Goal: Contribute content

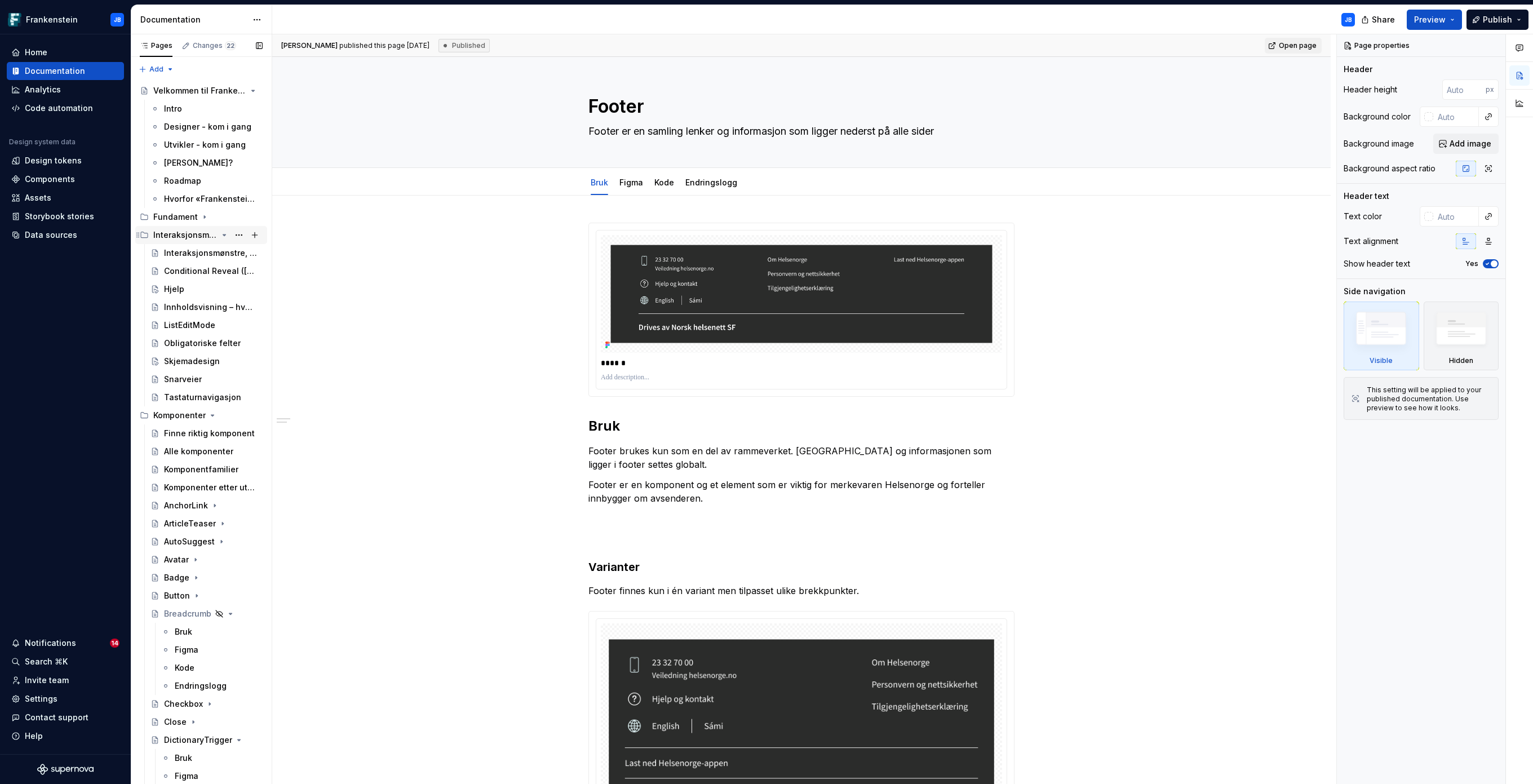
click at [220, 235] on icon "Page tree" at bounding box center [224, 235] width 9 height 9
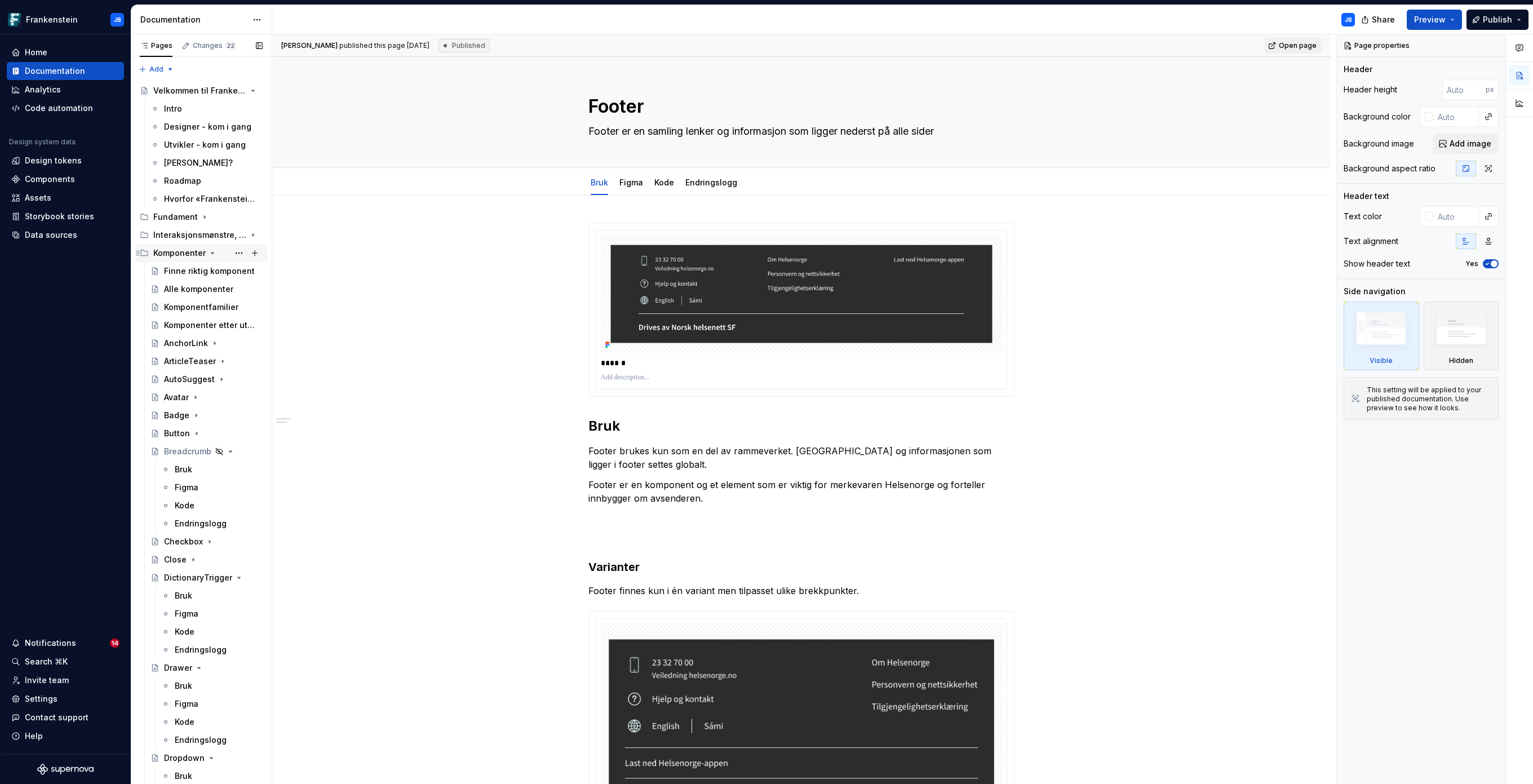
click at [213, 255] on icon "Page tree" at bounding box center [213, 253] width 9 height 9
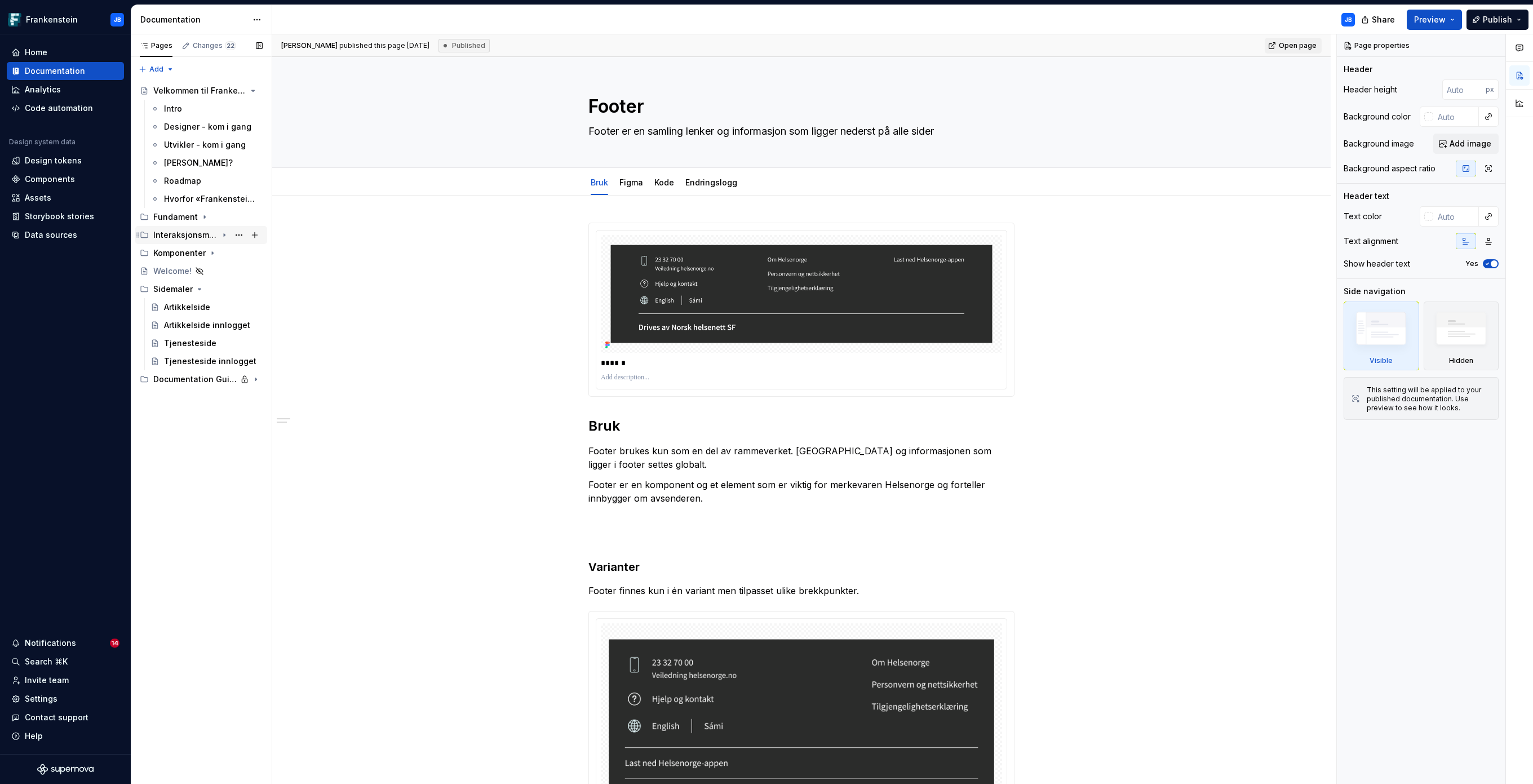
click at [226, 234] on icon "Page tree" at bounding box center [224, 235] width 9 height 9
type textarea "*"
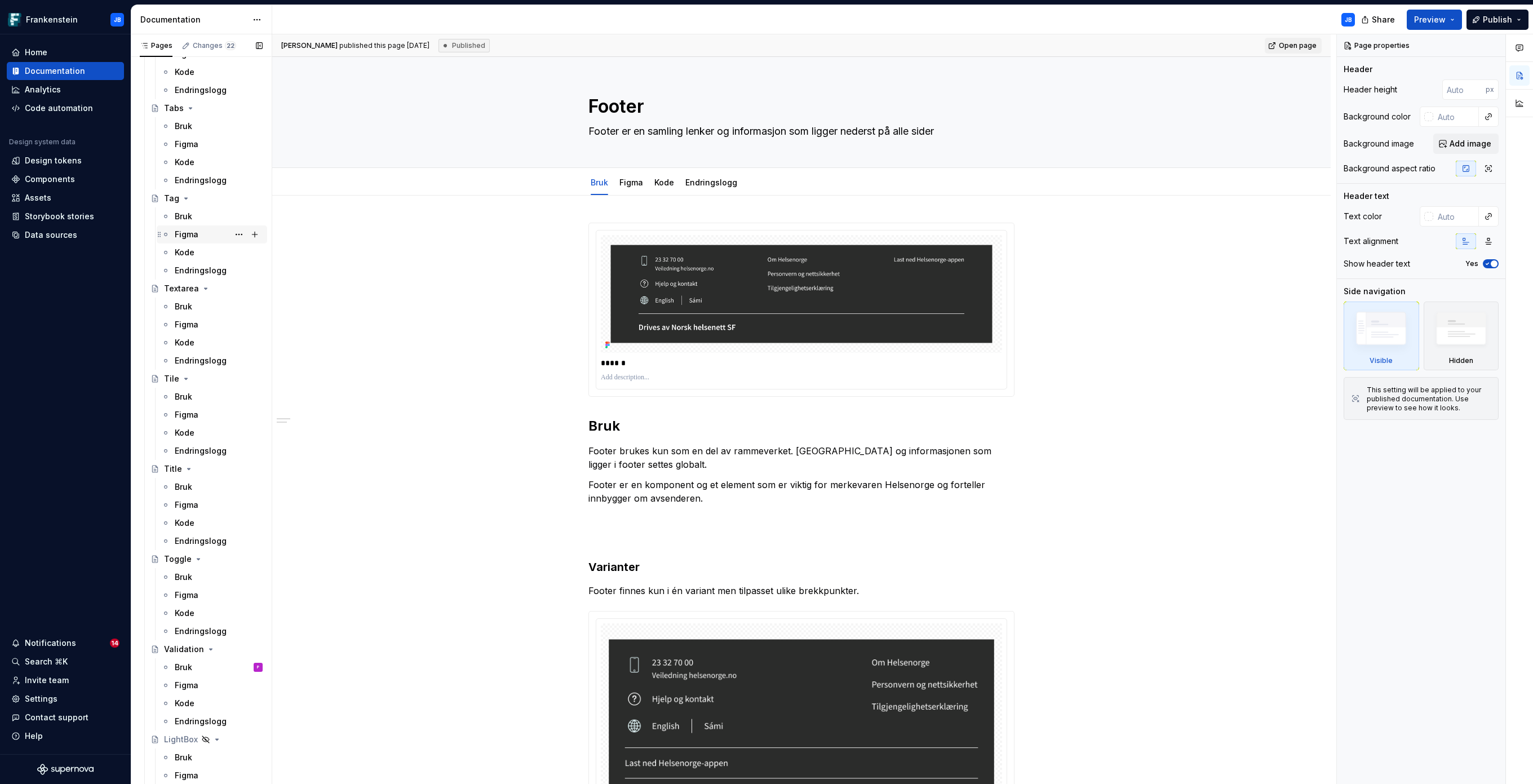
scroll to position [4015, 0]
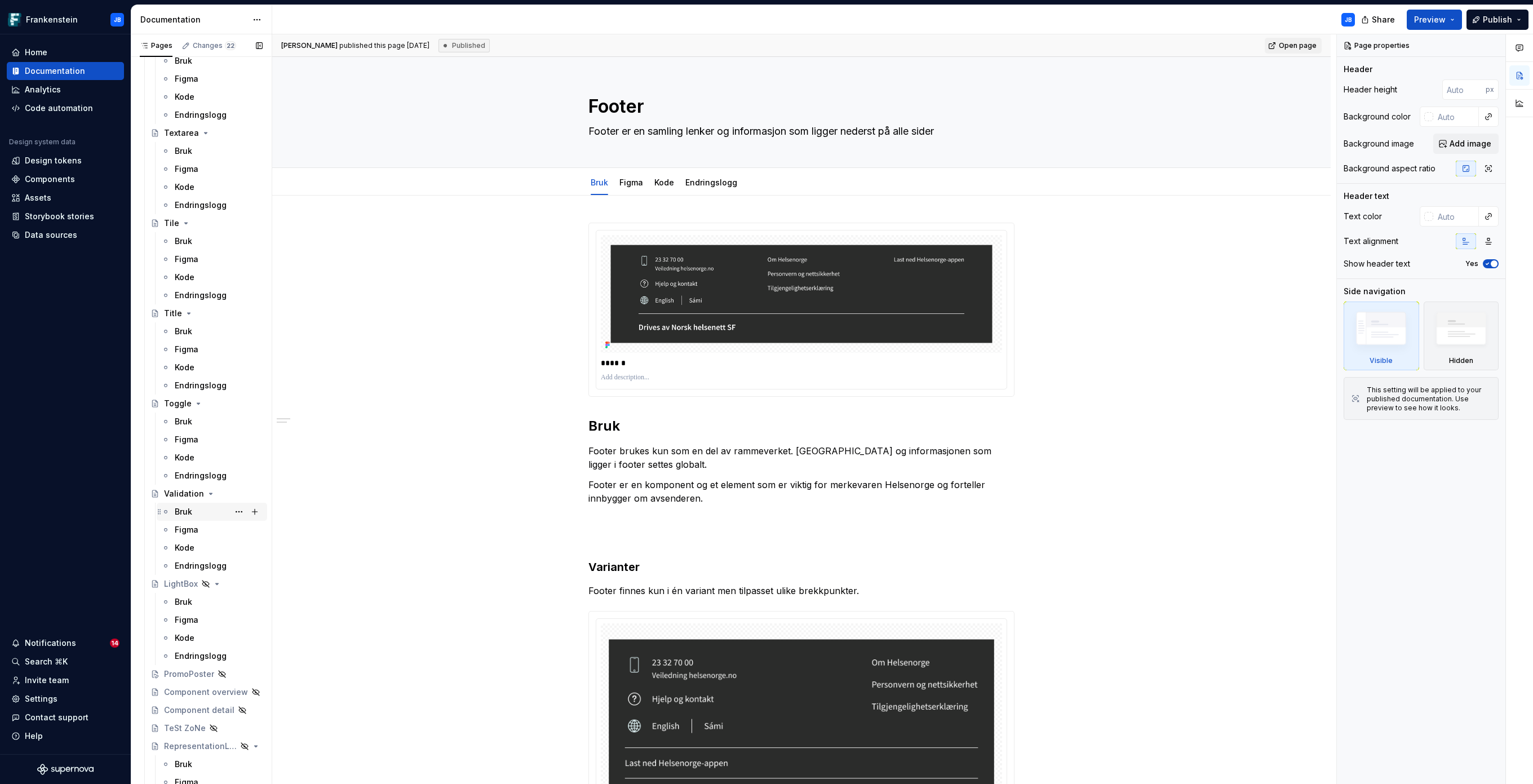
click at [182, 511] on div "Bruk" at bounding box center [183, 511] width 18 height 12
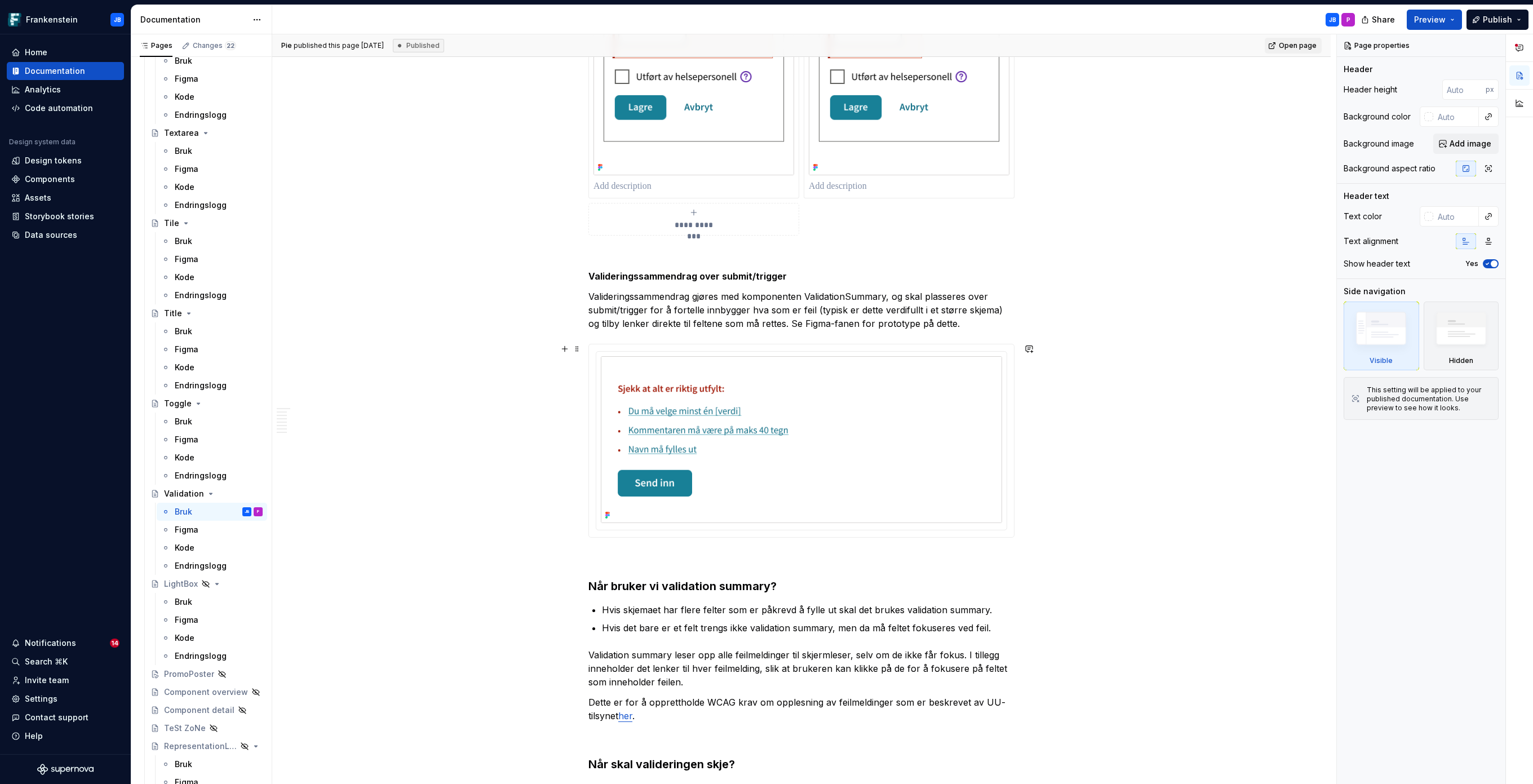
scroll to position [2402, 0]
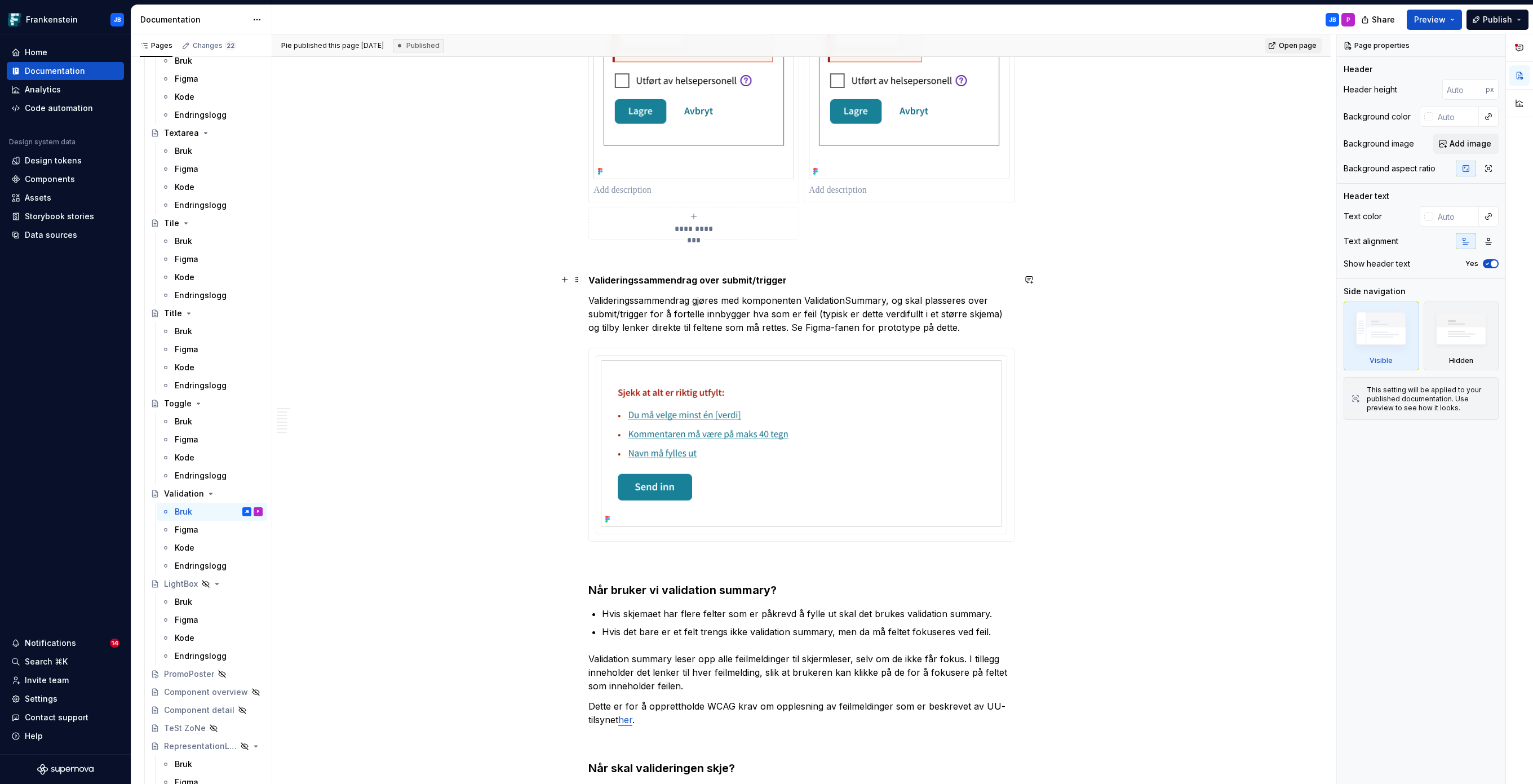
click at [589, 280] on strong "Valideringssammendrag over submit/trigger" at bounding box center [688, 280] width 198 height 12
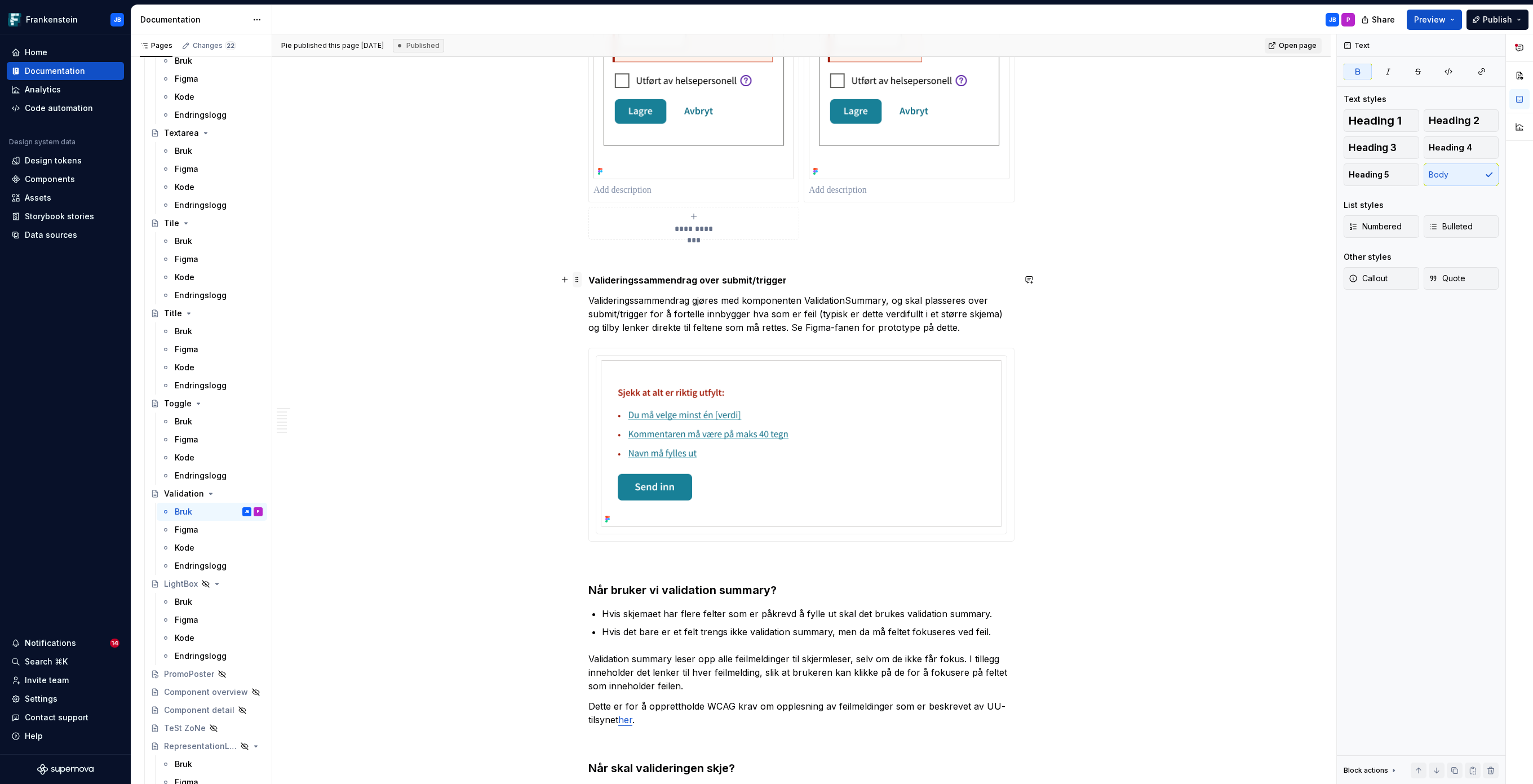
click at [578, 280] on span at bounding box center [577, 280] width 9 height 16
click at [579, 278] on span at bounding box center [577, 280] width 9 height 16
click at [732, 586] on h3 "Når bruker vi validation summary?" at bounding box center [801, 590] width 426 height 16
click at [685, 283] on strong "Valideringssammendrag over submit/trigger" at bounding box center [688, 280] width 198 height 12
click at [1373, 148] on span "Heading 3" at bounding box center [1373, 147] width 48 height 12
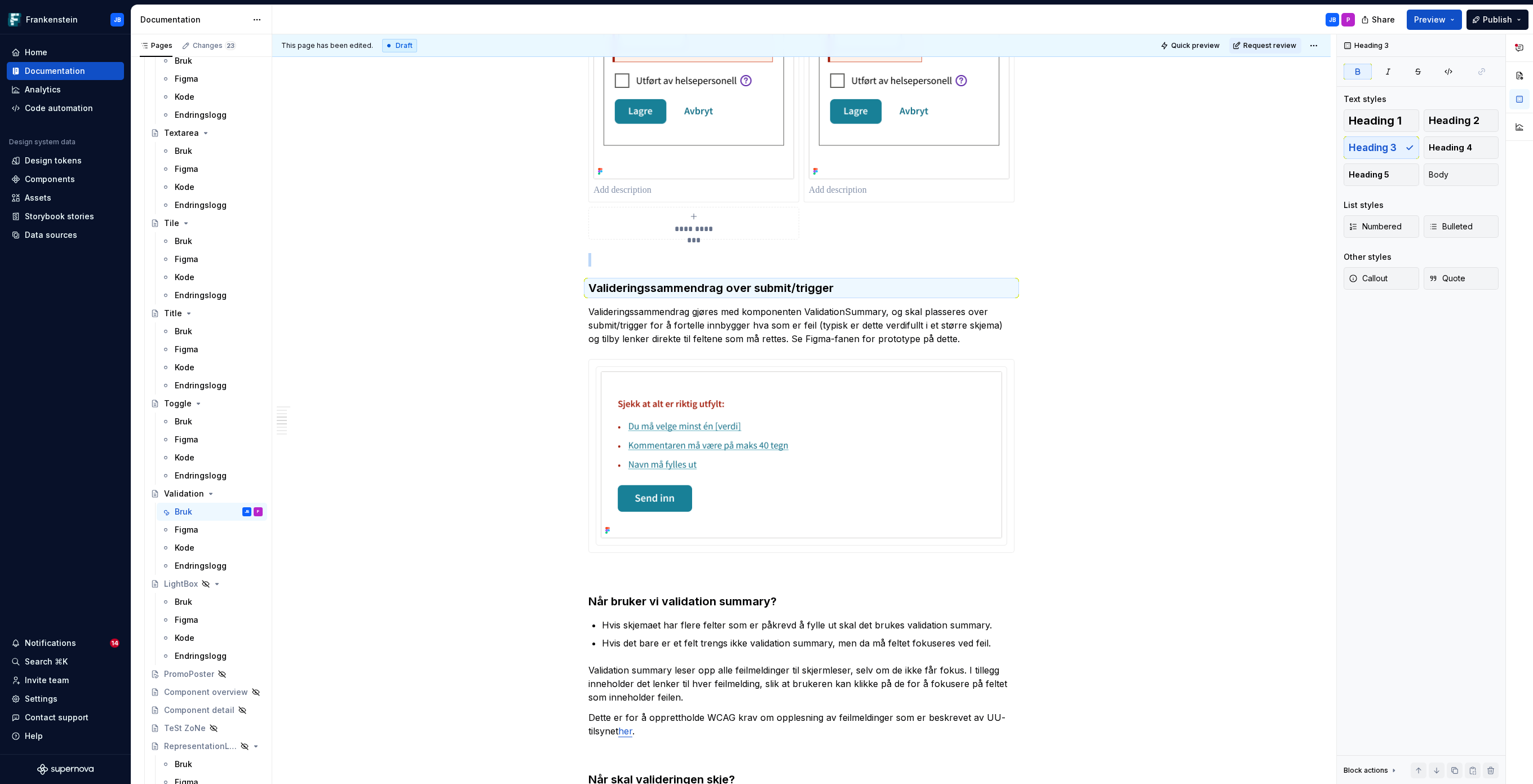
type textarea "*"
click at [591, 289] on strong "Valideringssammendrag over submit/trigger" at bounding box center [711, 287] width 245 height 13
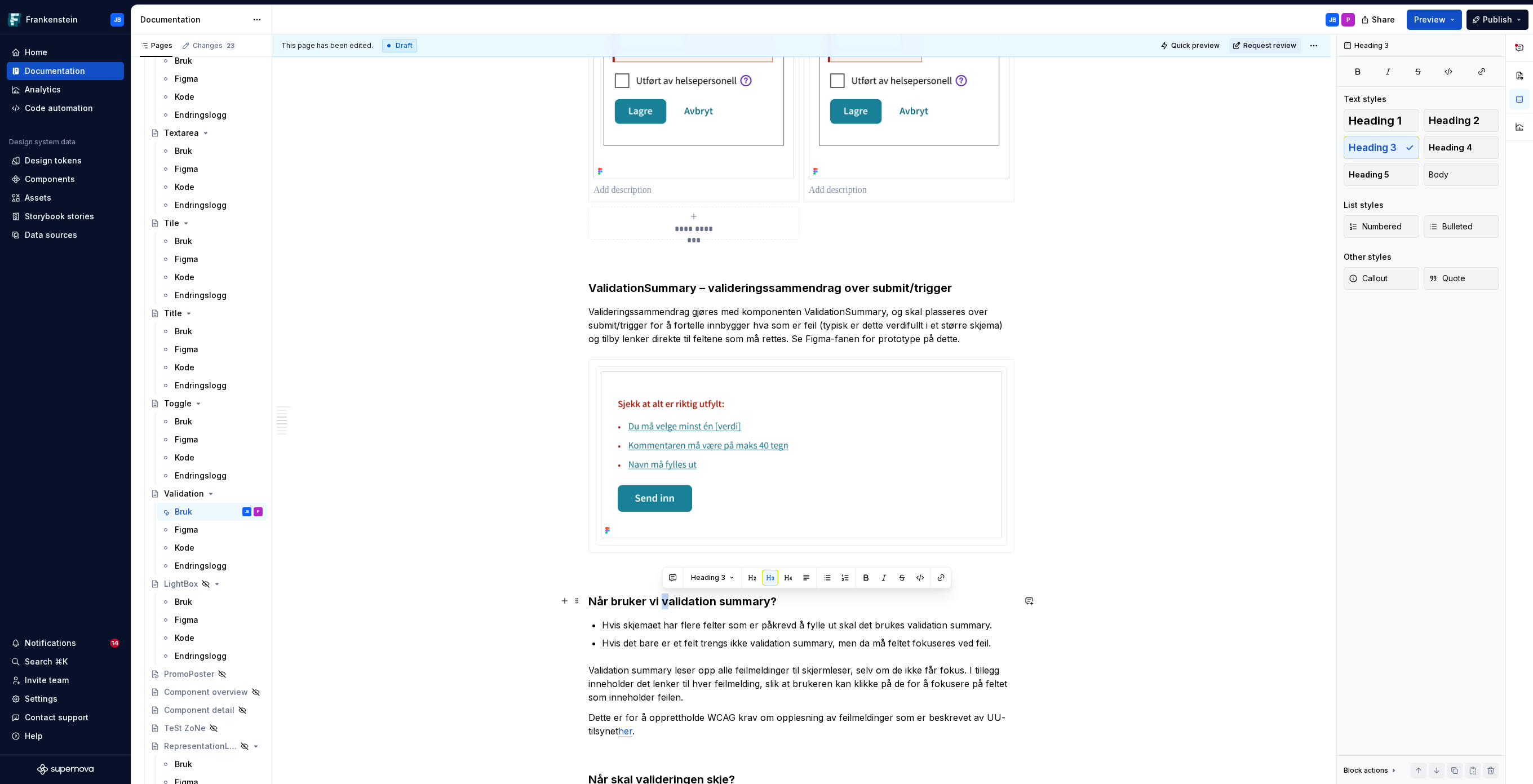
click at [667, 597] on h3 "Når bruker vi validation summary?" at bounding box center [801, 602] width 426 height 16
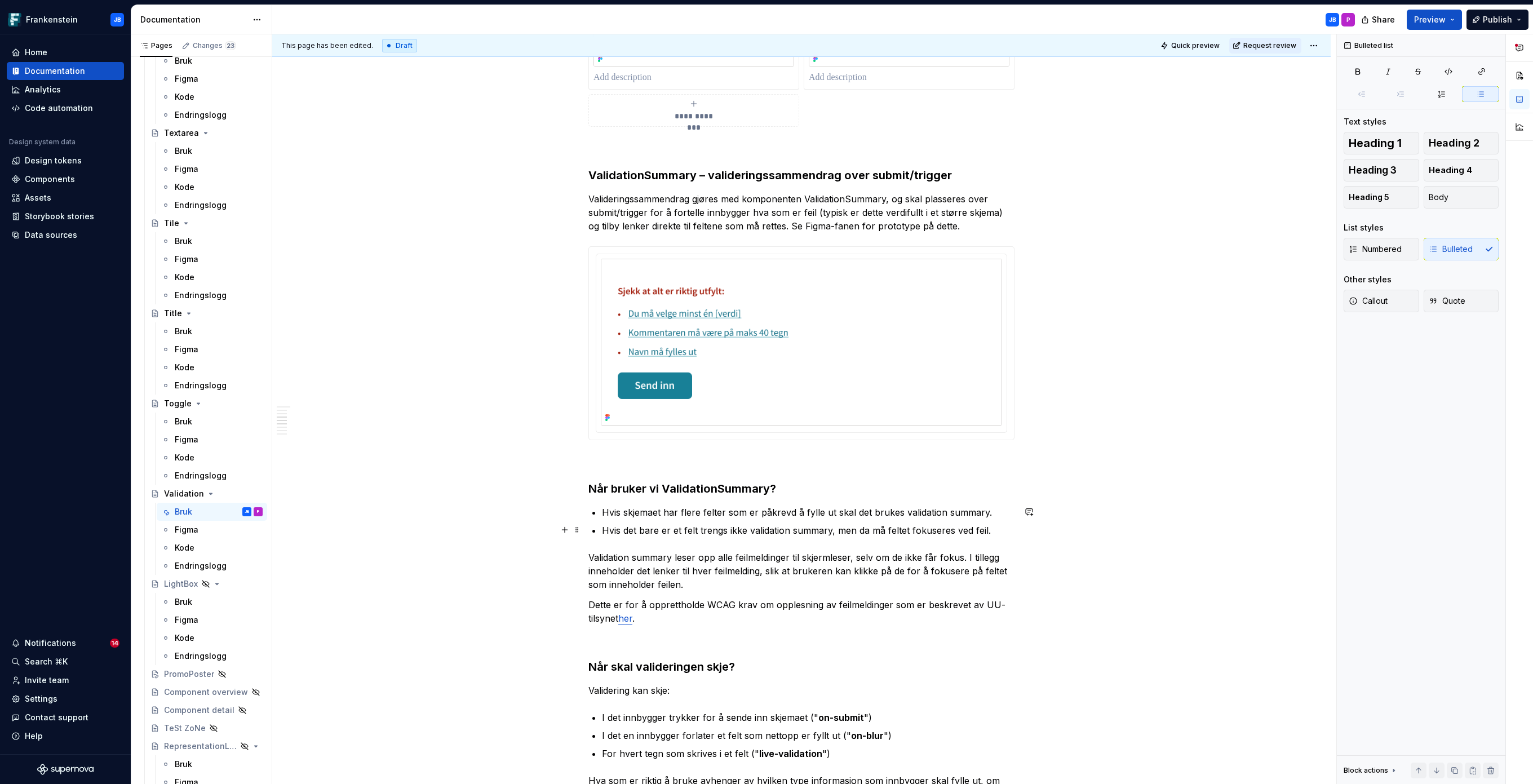
scroll to position [2531, 0]
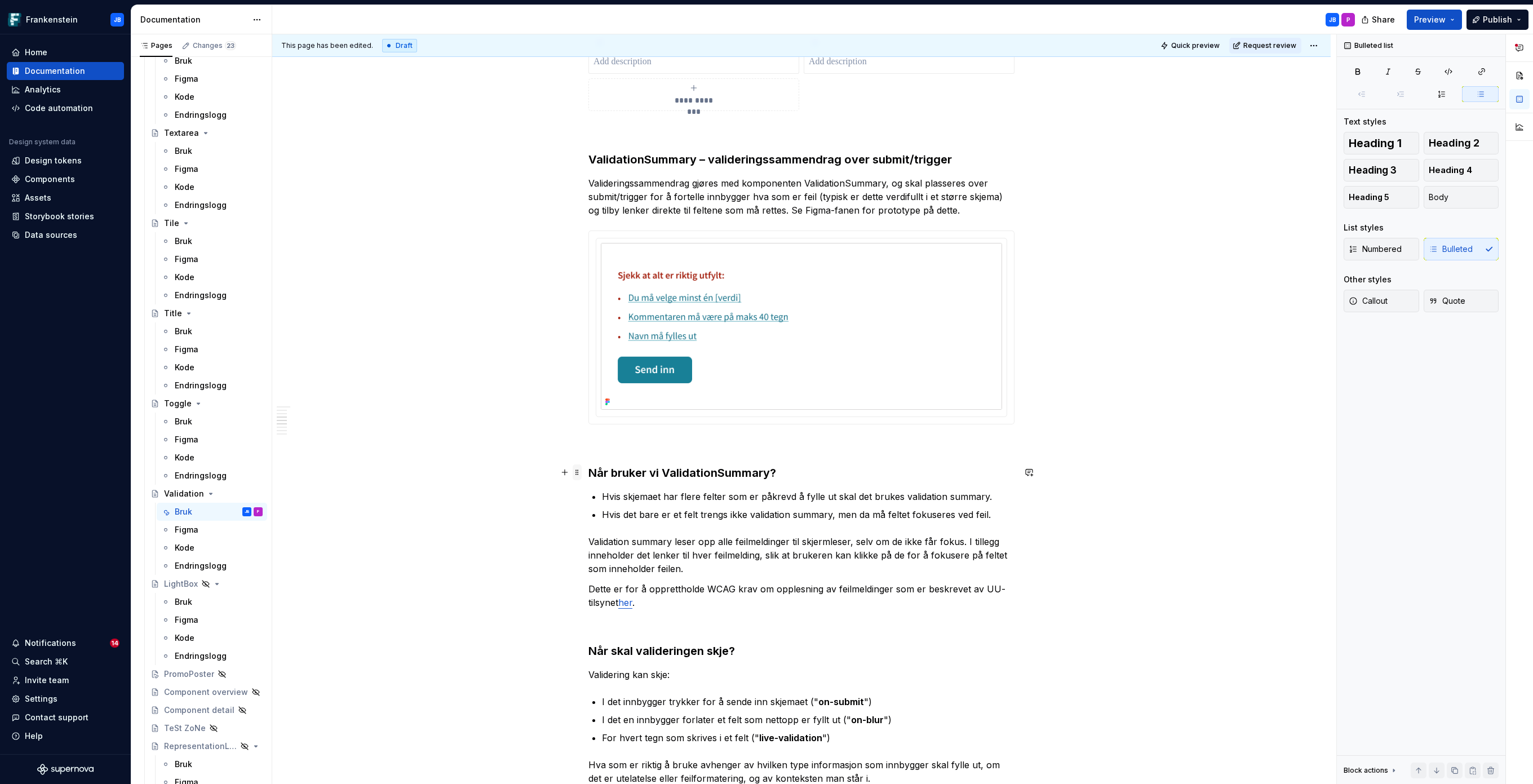
click at [577, 473] on span at bounding box center [577, 472] width 9 height 16
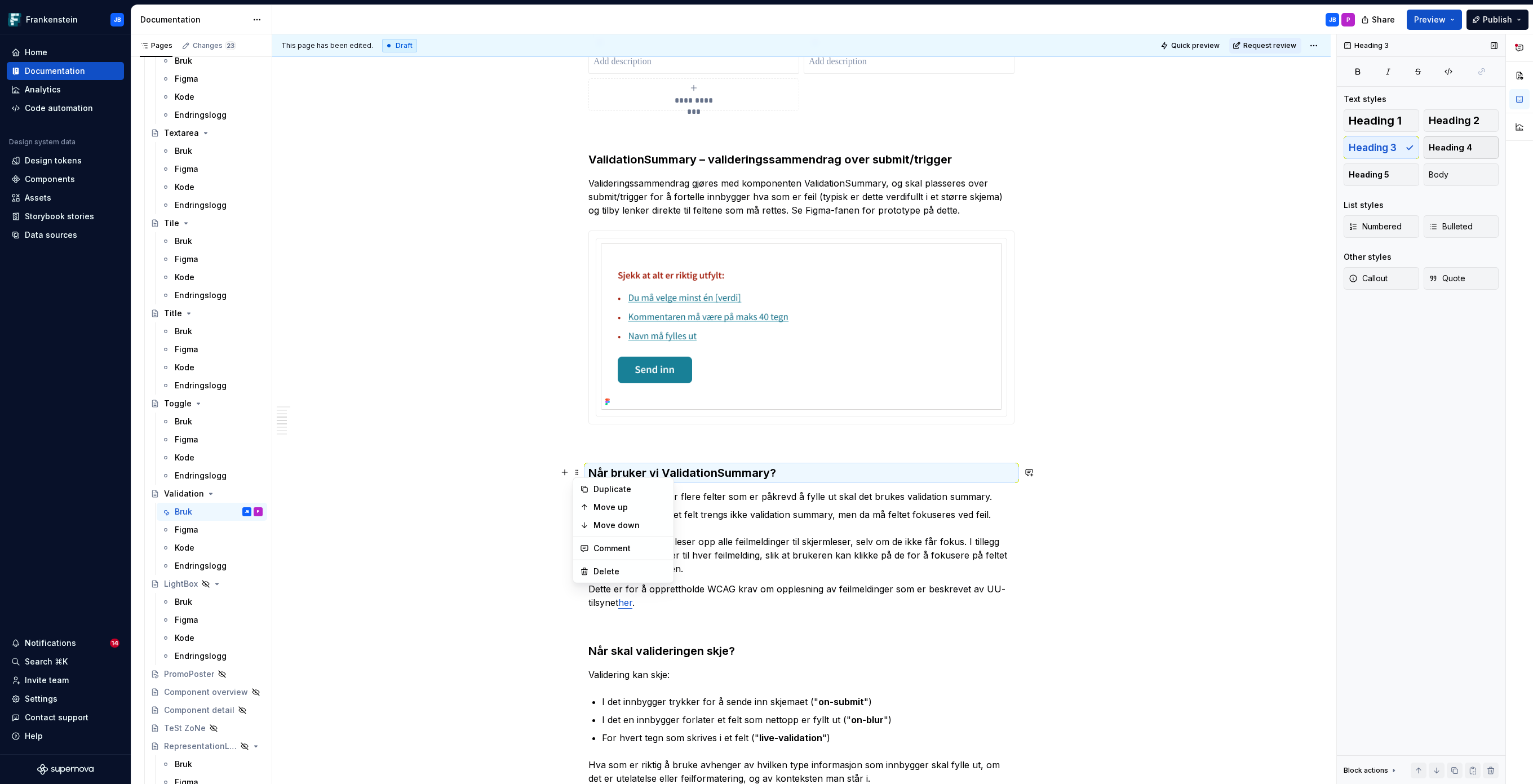
click at [1454, 144] on span "Heading 4" at bounding box center [1451, 147] width 43 height 12
click at [719, 649] on h3 "Når skal valideringen skje?" at bounding box center [801, 648] width 426 height 16
click at [735, 474] on h4 "Når bruker vi ValidationSummary?" at bounding box center [801, 471] width 426 height 13
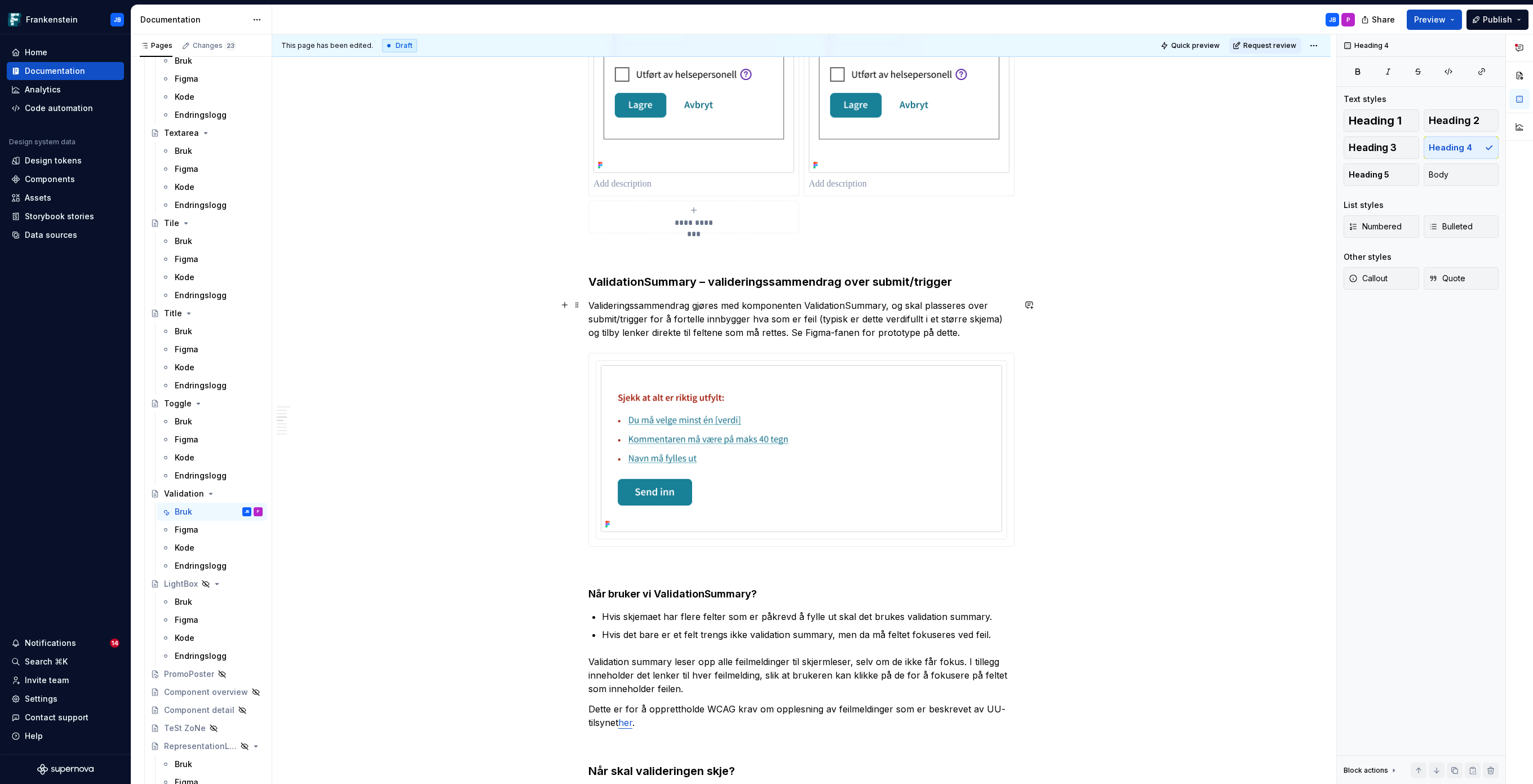
scroll to position [2452, 0]
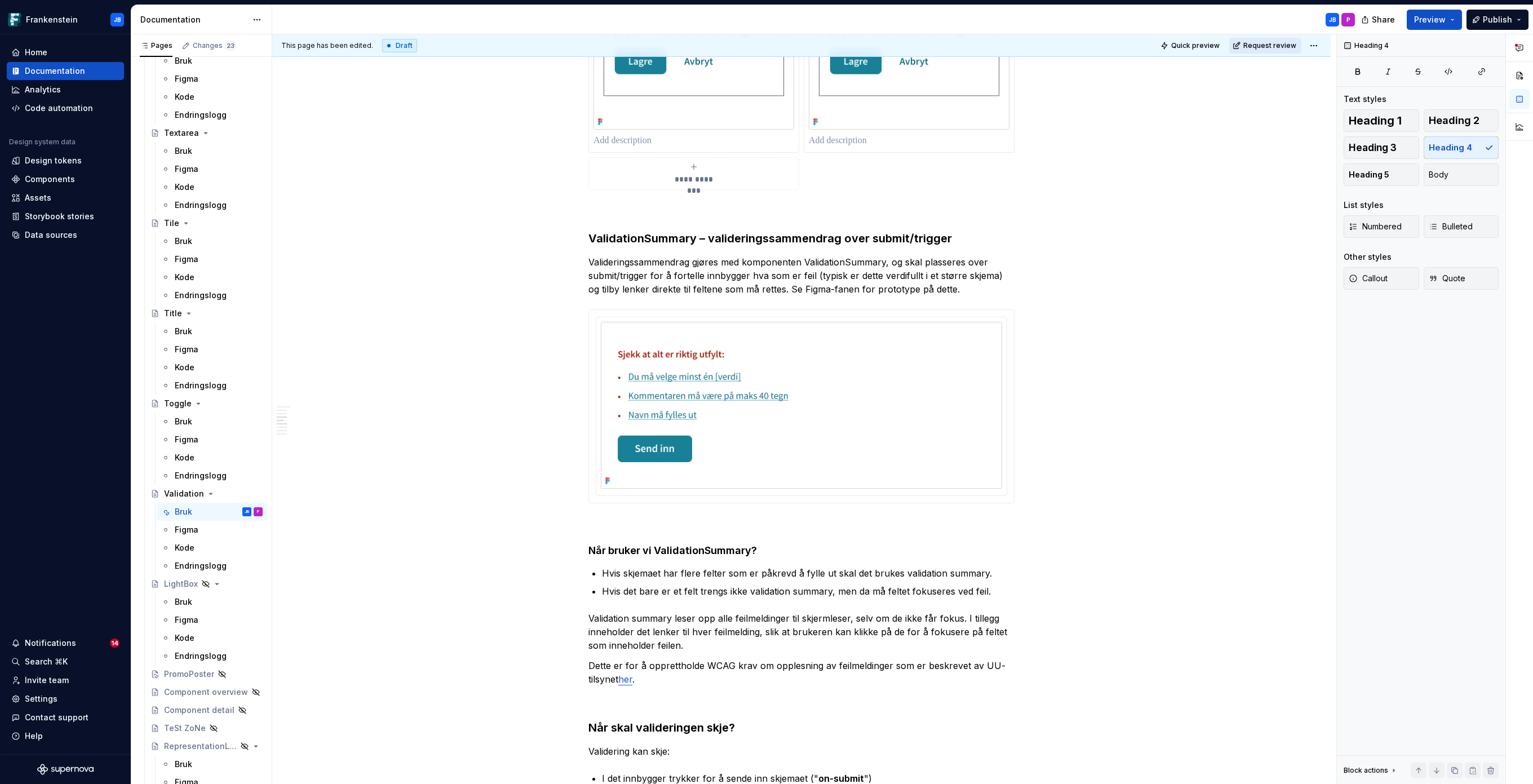
click at [1280, 46] on span "Request review" at bounding box center [1270, 45] width 53 height 9
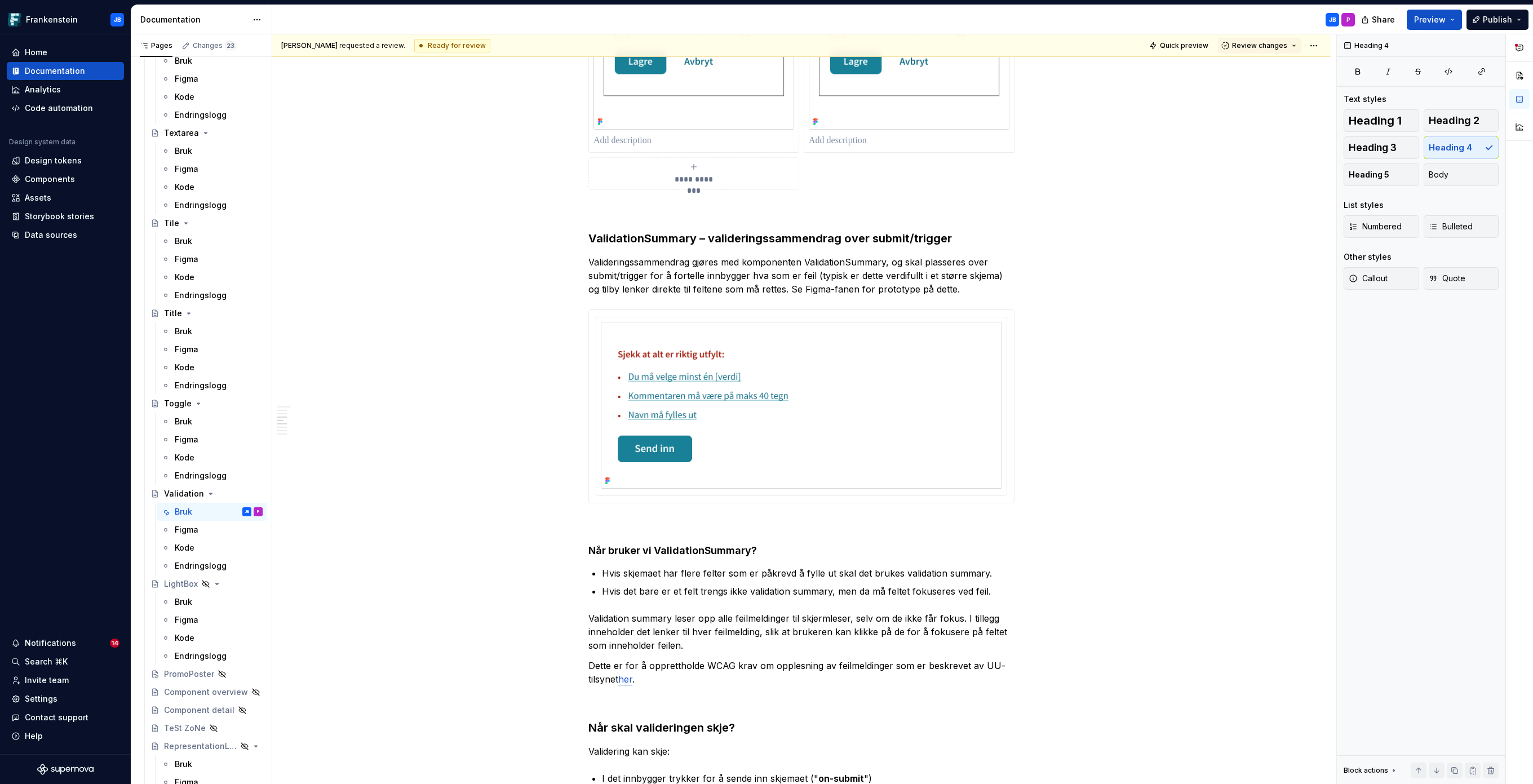
click at [1296, 149] on div "James Bjerkholt requested a review. Ready for review Quick preview Review chang…" at bounding box center [804, 409] width 1064 height 750
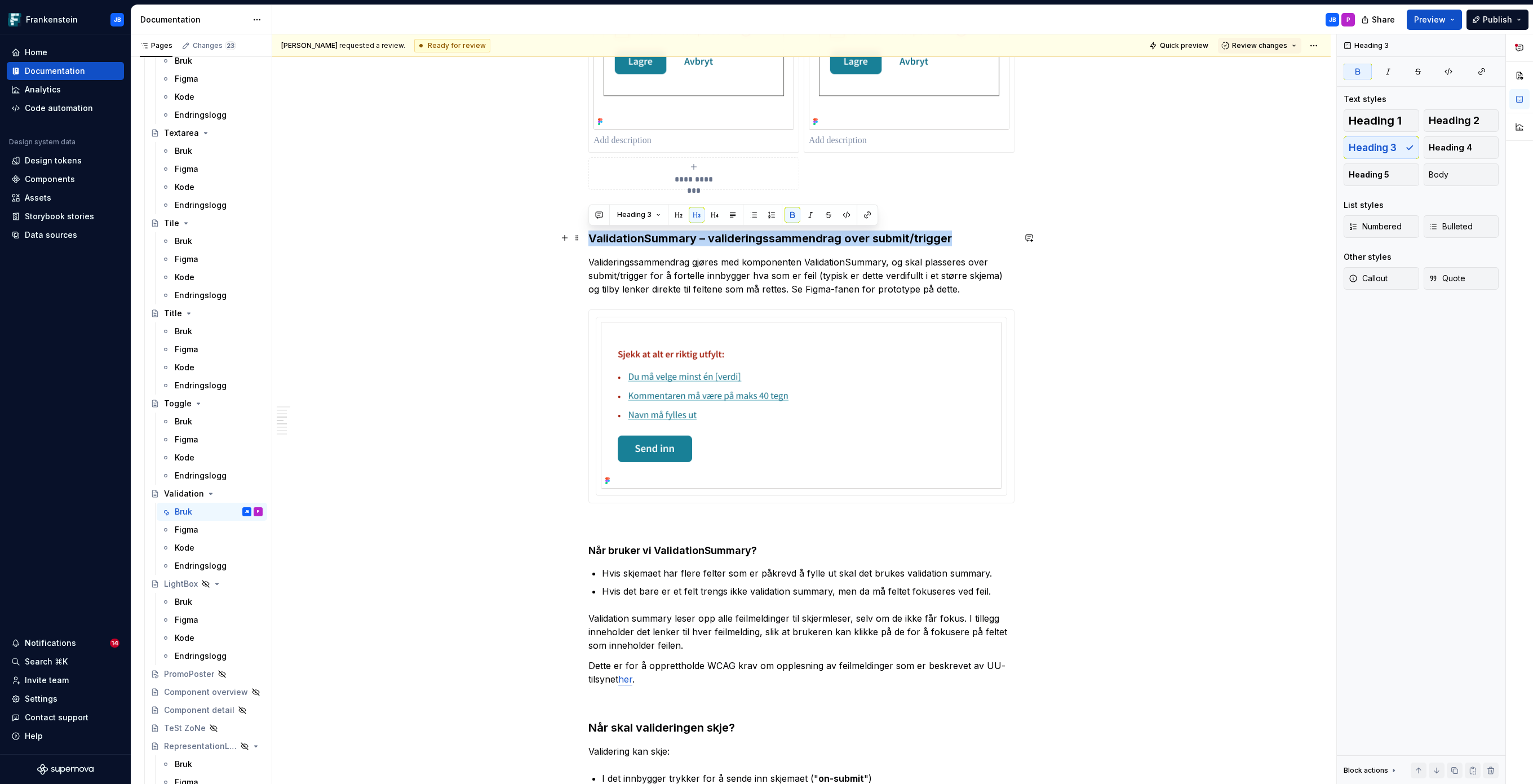
drag, startPoint x: 591, startPoint y: 236, endPoint x: 947, endPoint y: 237, distance: 356.0
click at [947, 237] on strong "ValidationSummary – valideringssammendrag over submit/trigger" at bounding box center [770, 237] width 363 height 13
copy strong "ValidationSummary – valideringssammendrag over submit/trigger"
click at [1296, 43] on button "Review changes" at bounding box center [1260, 46] width 83 height 16
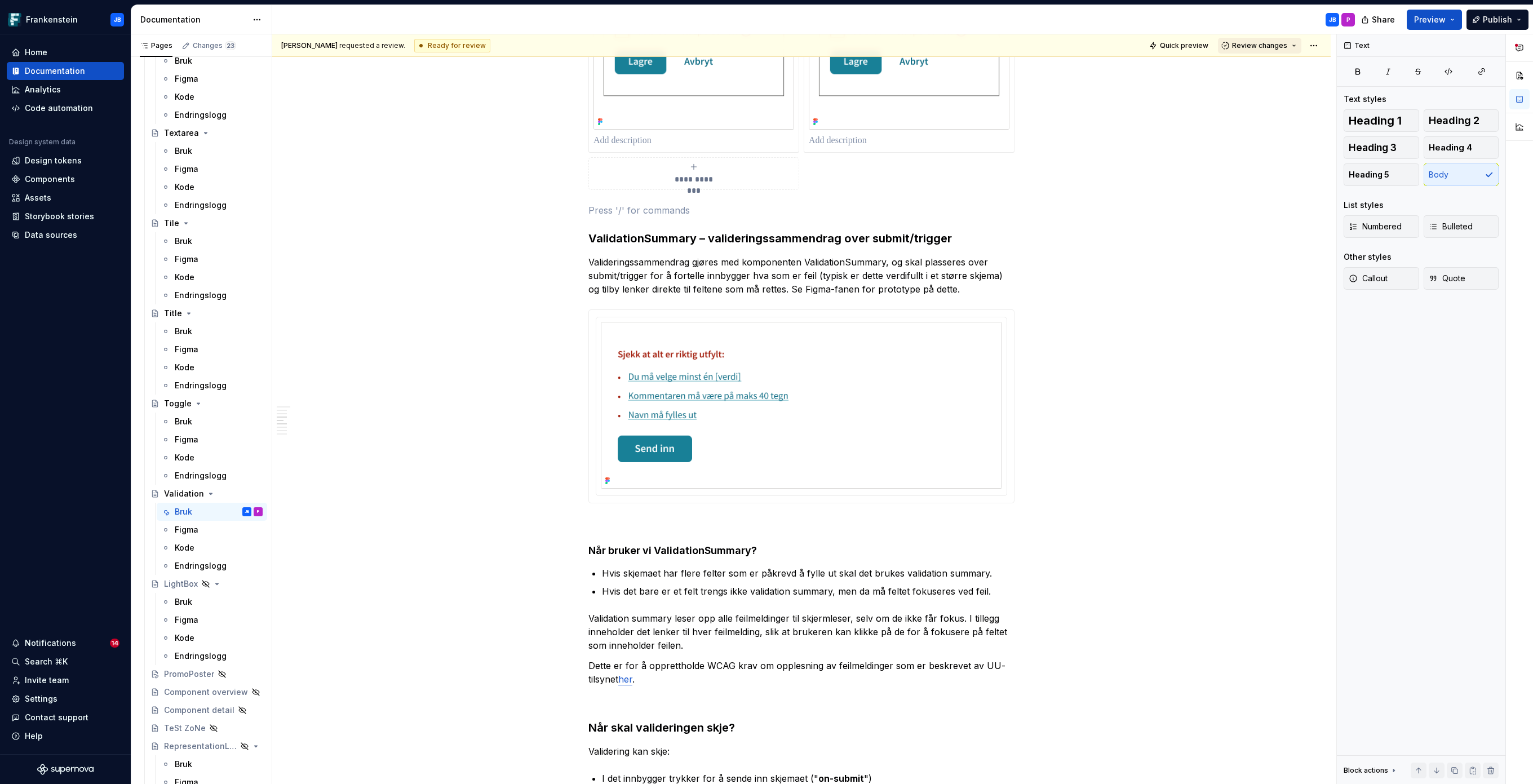
click at [1291, 42] on button "Review changes" at bounding box center [1260, 46] width 83 height 16
click at [1274, 74] on div "This page is ready to publish." at bounding box center [1290, 79] width 98 height 9
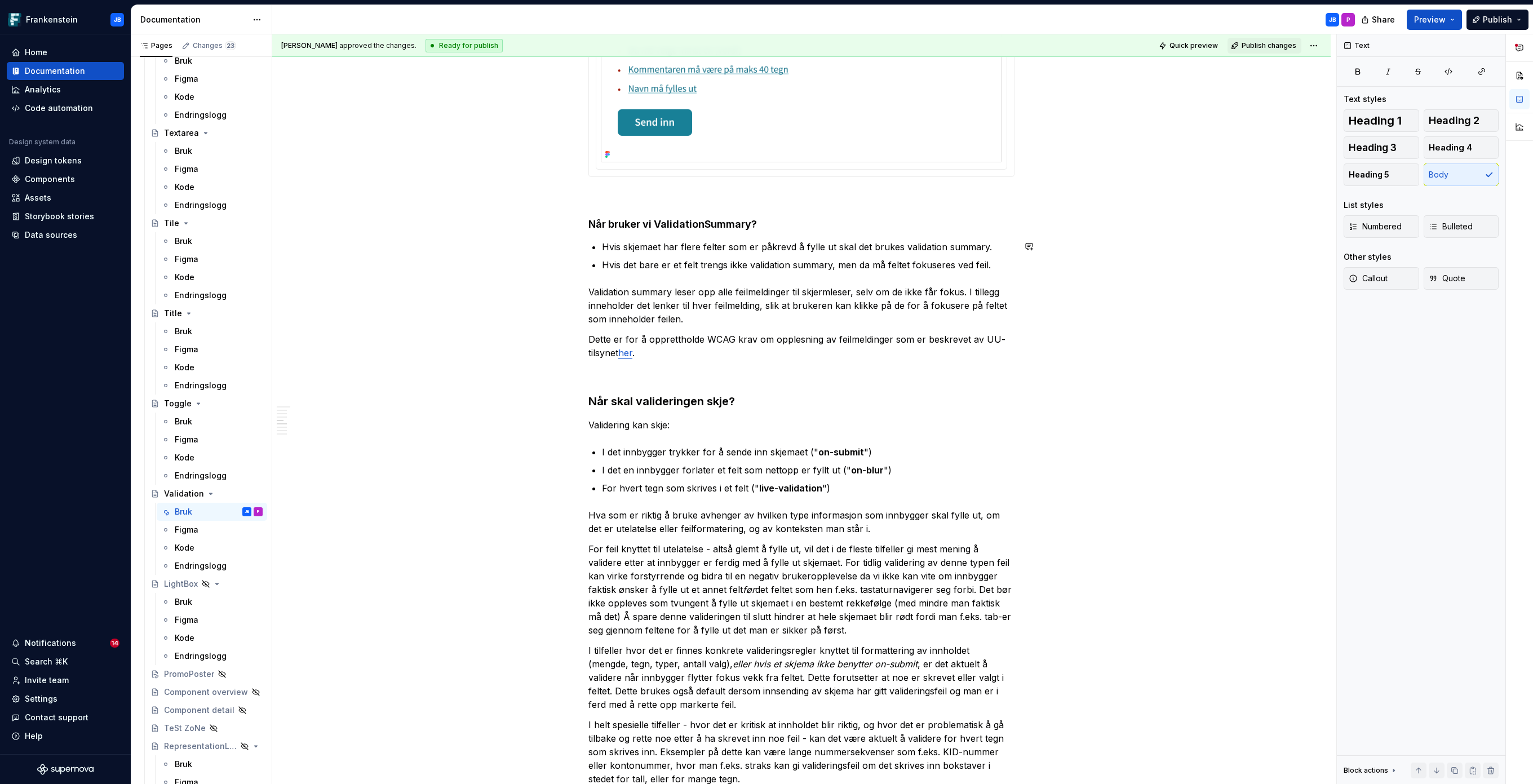
scroll to position [2779, 0]
click at [687, 394] on h3 "Når skal valideringen skje?" at bounding box center [801, 400] width 426 height 16
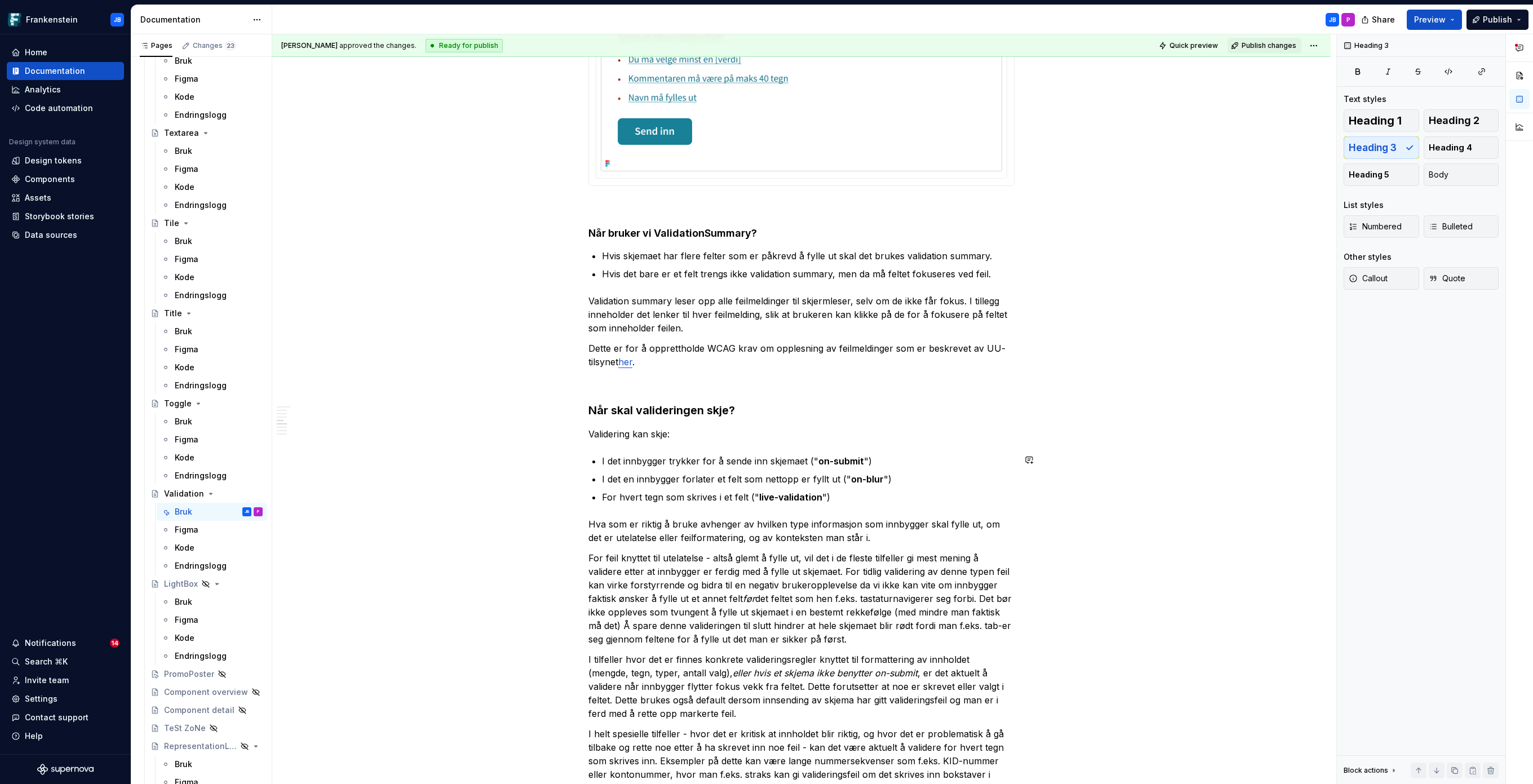
scroll to position [2640, 0]
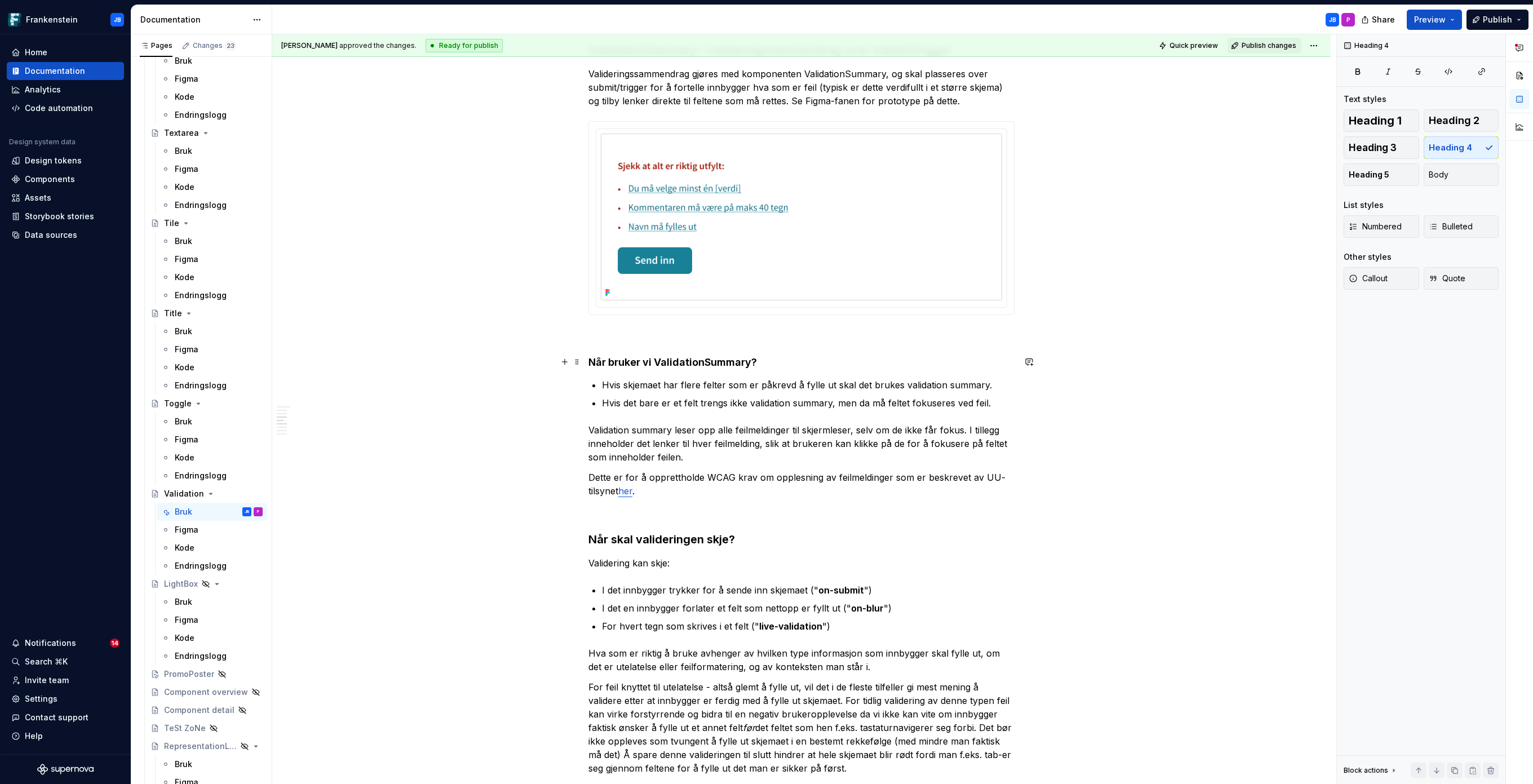
click at [680, 361] on h4 "Når bruker vi ValidationSummary?" at bounding box center [801, 361] width 426 height 13
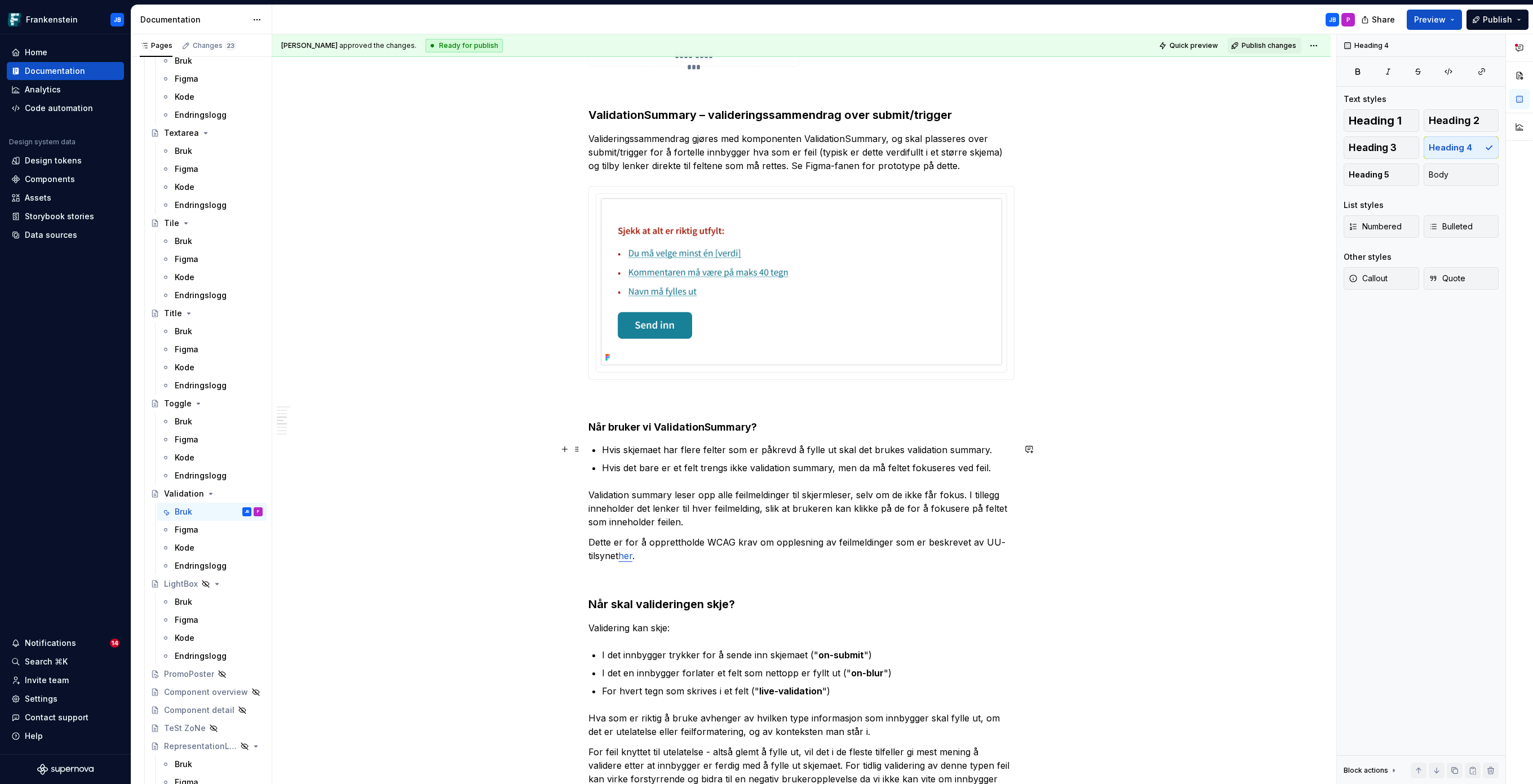
scroll to position [2348, 0]
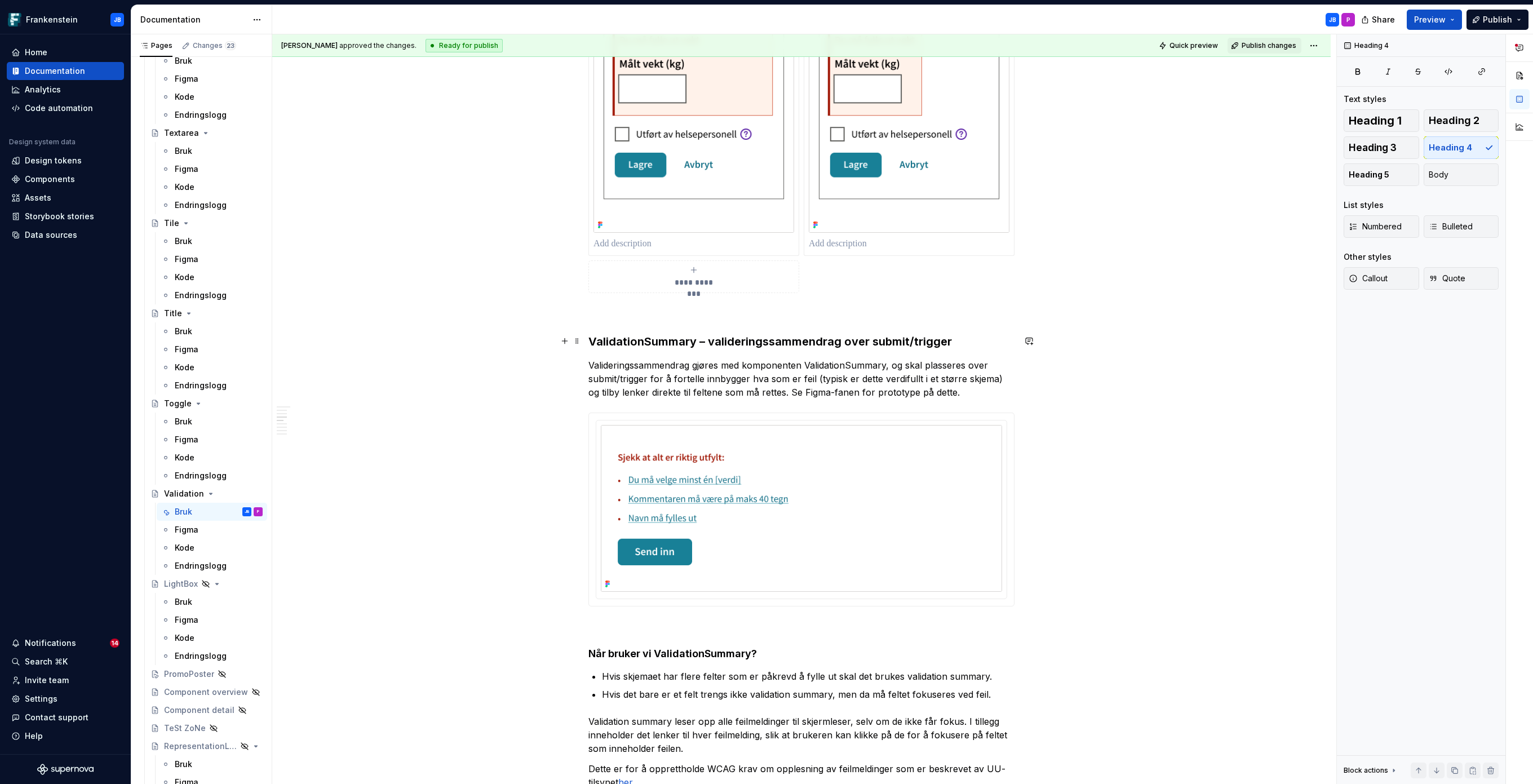
click at [687, 342] on strong "ValidationSummary – valideringssammendrag over submit/trigger" at bounding box center [770, 341] width 363 height 13
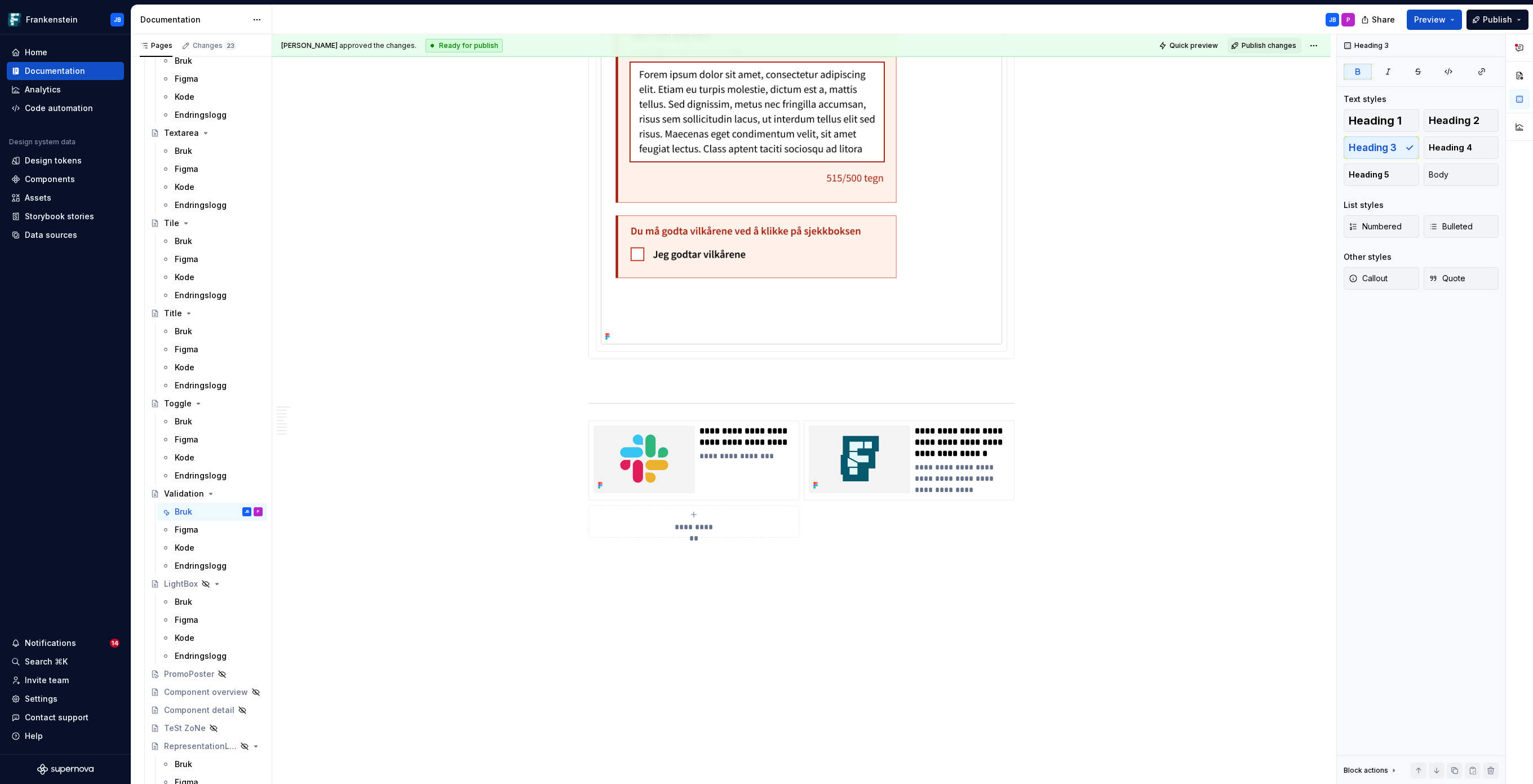
scroll to position [4880, 0]
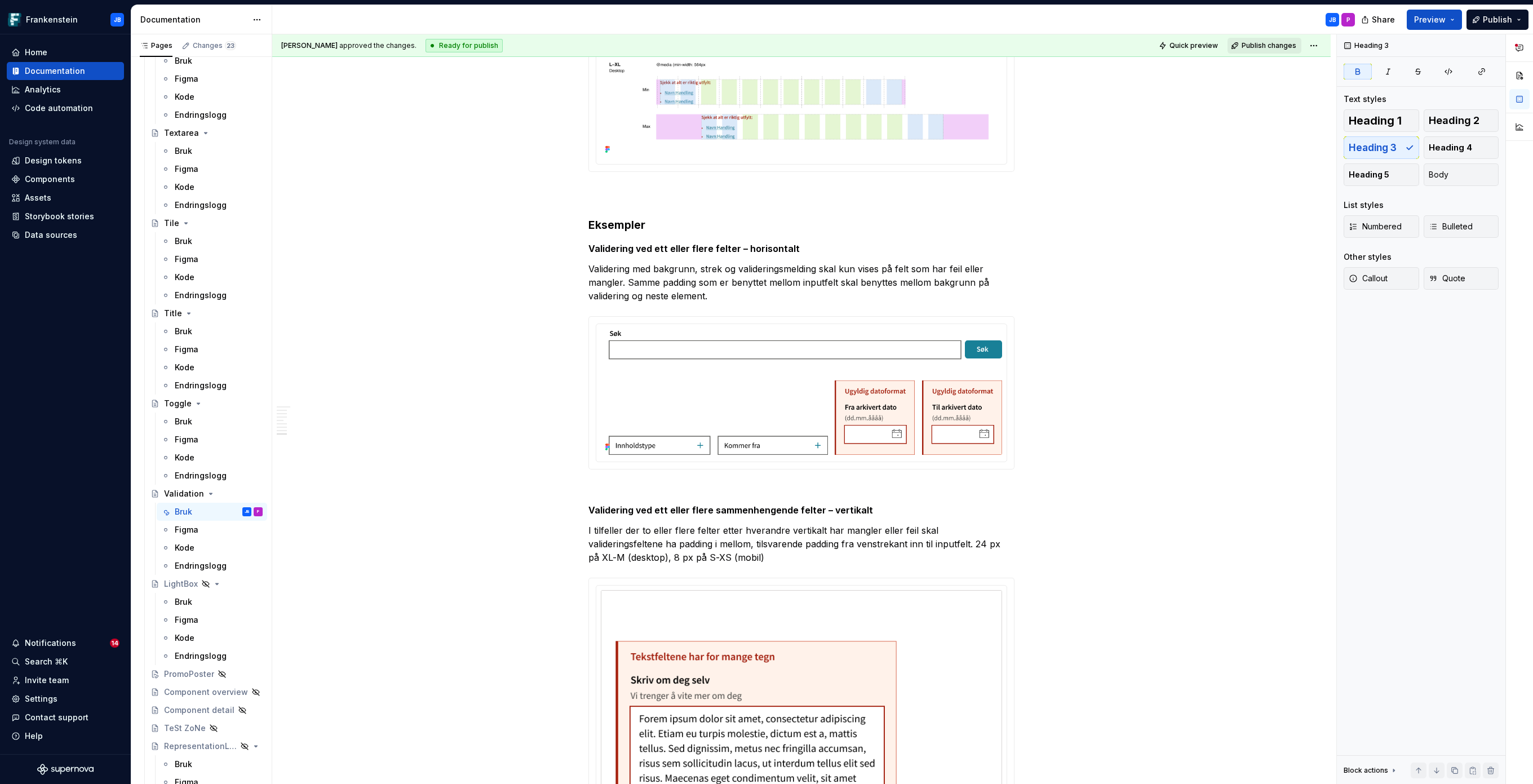
click at [1270, 43] on span "Publish changes" at bounding box center [1269, 45] width 55 height 9
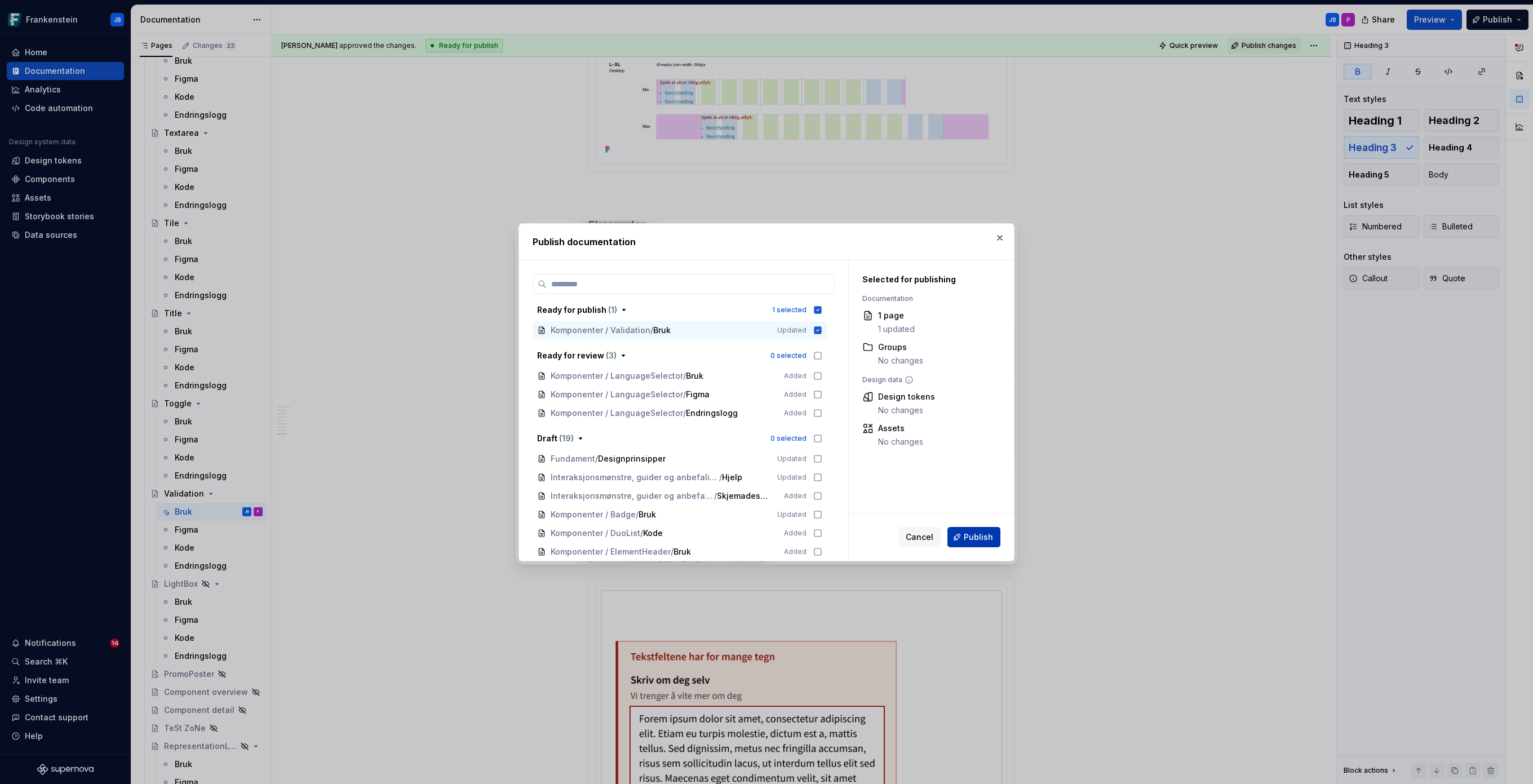
click at [977, 539] on span "Publish" at bounding box center [978, 537] width 29 height 12
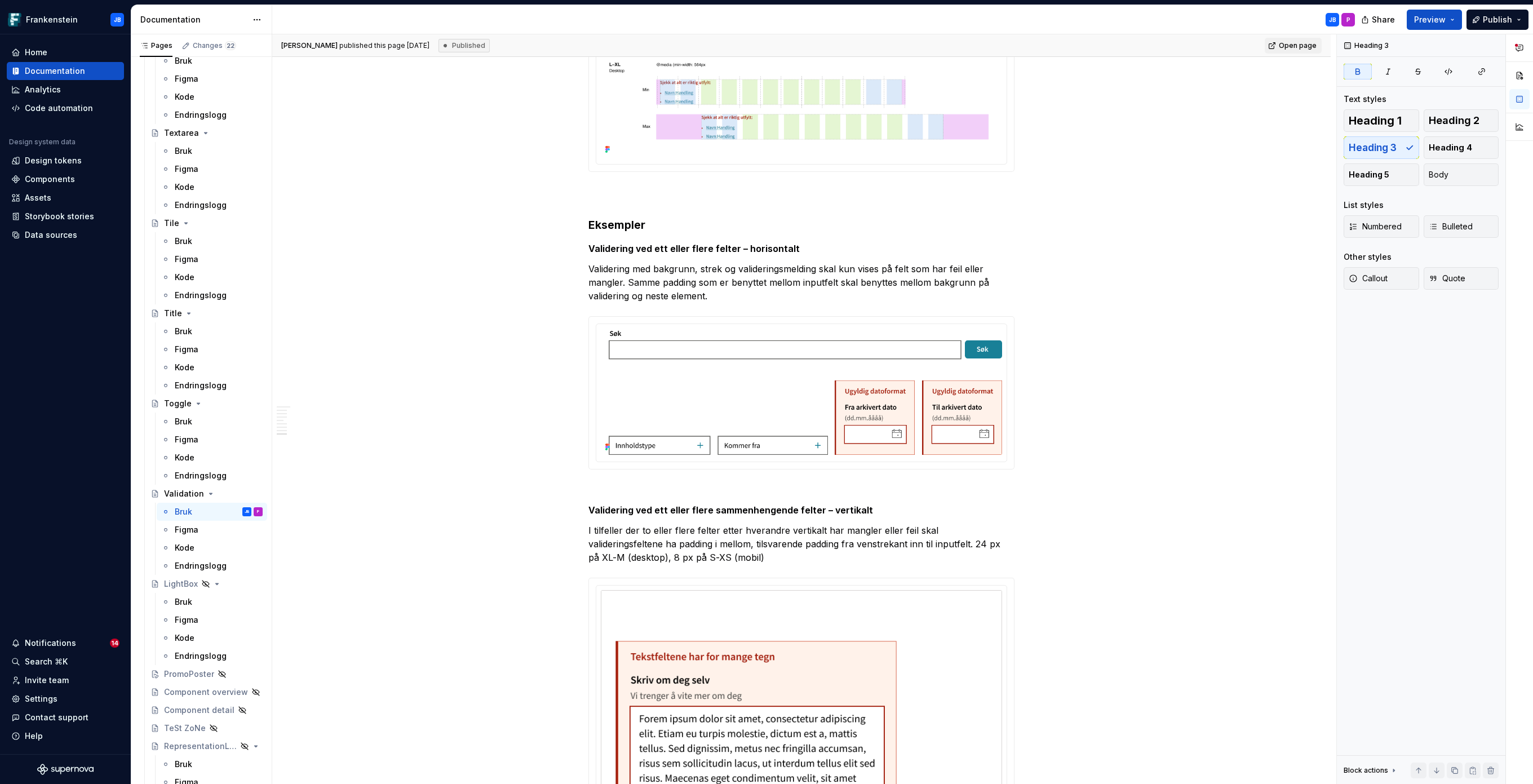
type textarea "*"
